Goal: Information Seeking & Learning: Learn about a topic

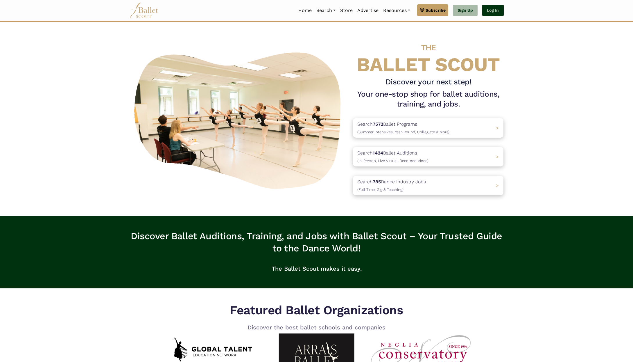
click at [500, 9] on link "Log In" at bounding box center [493, 11] width 21 height 12
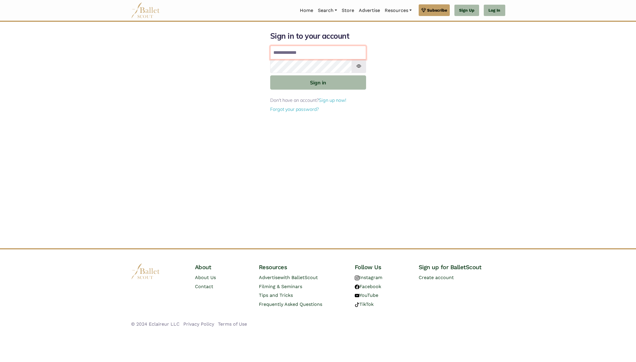
type input "**********"
click at [310, 80] on button "Sign in" at bounding box center [318, 82] width 96 height 14
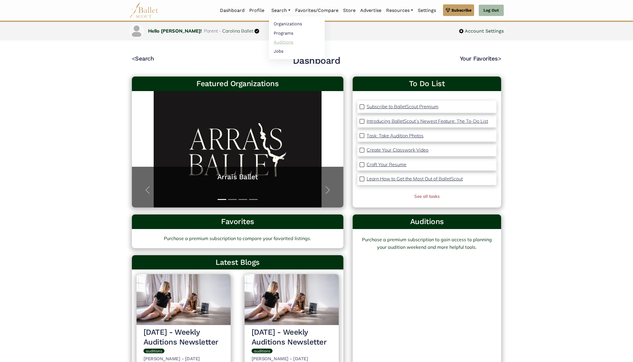
click at [278, 40] on link "Auditions" at bounding box center [297, 42] width 56 height 9
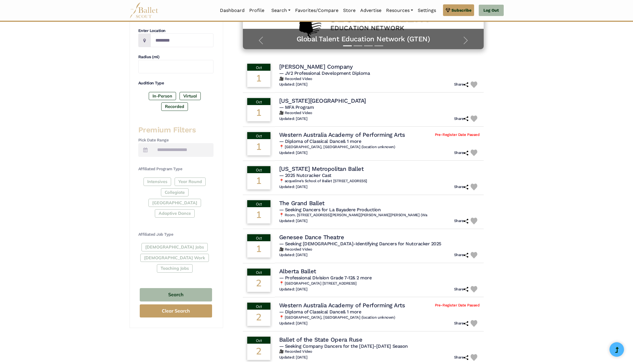
scroll to position [140, 0]
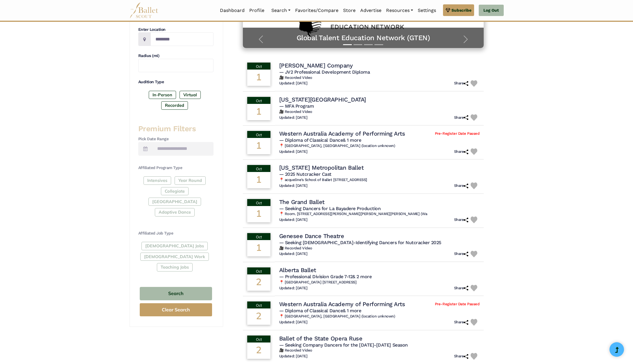
click at [152, 177] on div "Intensives Year Round Collegiate [GEOGRAPHIC_DATA] Adaptive Dance" at bounding box center [175, 197] width 75 height 42
click at [155, 179] on div "Intensives Year Round Collegiate Post High School Adaptive Dance" at bounding box center [175, 197] width 75 height 42
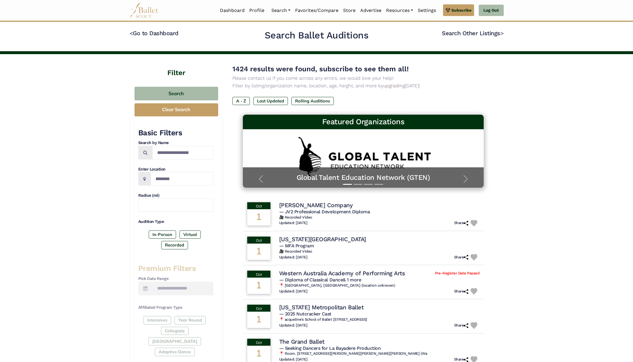
scroll to position [0, 0]
click at [166, 181] on input "Location" at bounding box center [182, 179] width 63 height 14
type input "******"
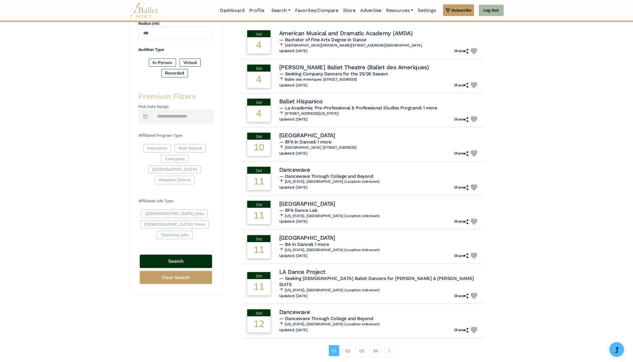
scroll to position [173, 0]
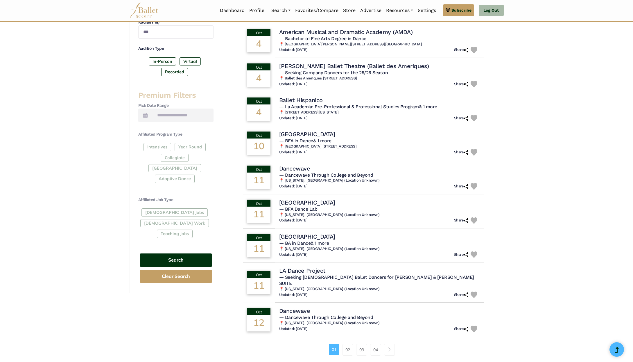
click at [193, 253] on button "Search" at bounding box center [176, 260] width 72 height 14
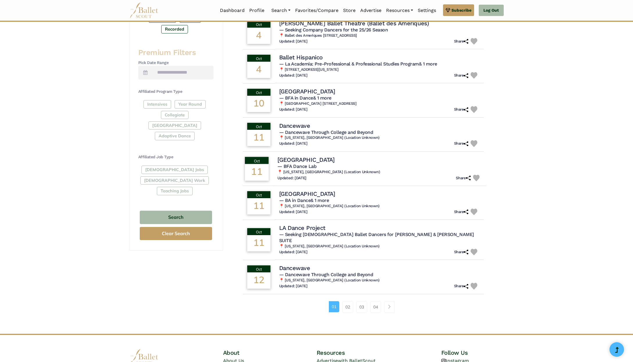
scroll to position [217, 0]
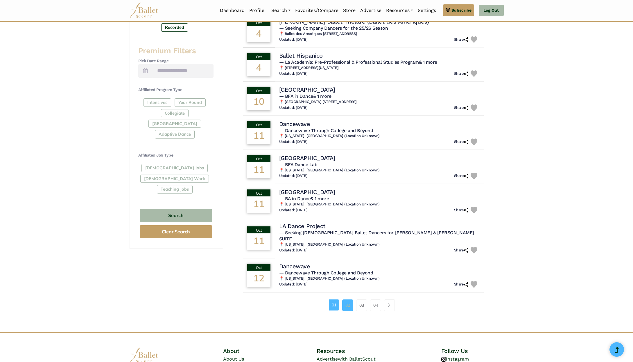
click at [348, 299] on link "02" at bounding box center [347, 305] width 11 height 12
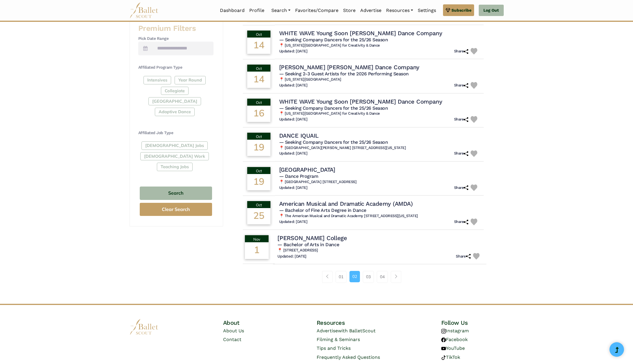
scroll to position [246, 0]
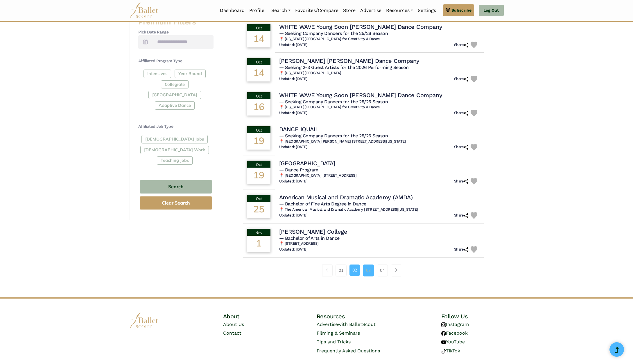
click at [368, 265] on link "03" at bounding box center [368, 270] width 11 height 12
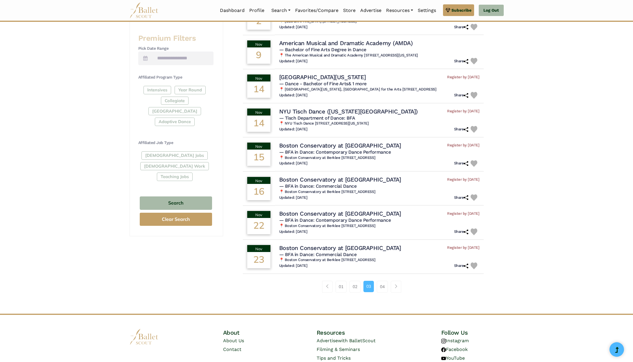
scroll to position [231, 0]
click at [384, 280] on link "04" at bounding box center [382, 286] width 11 height 12
